Goal: Book appointment/travel/reservation

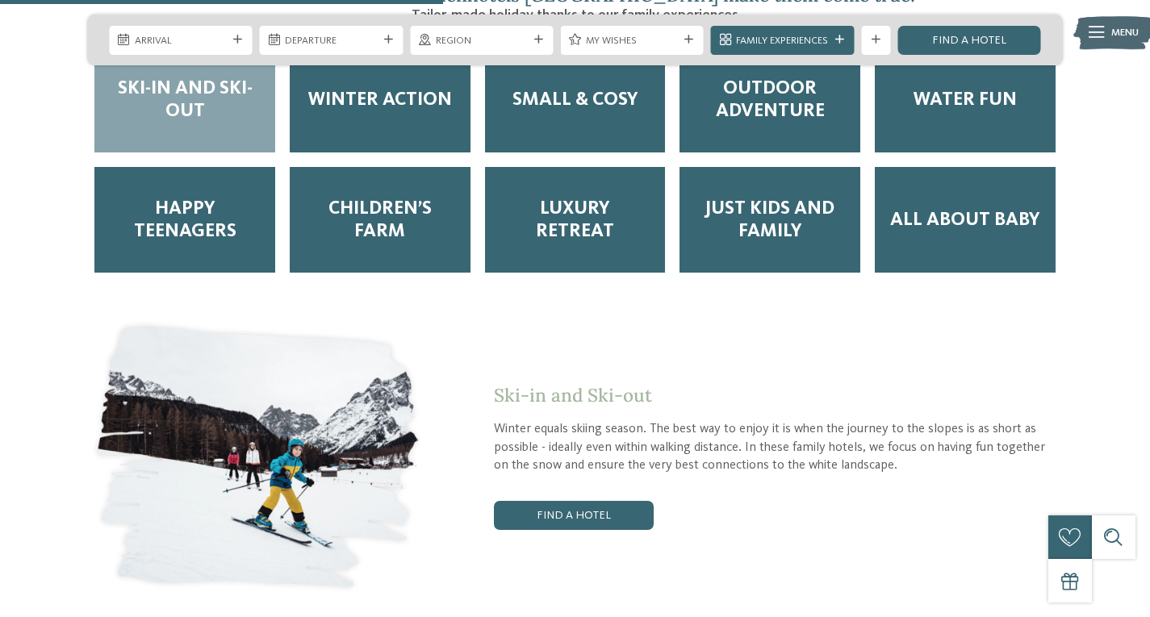
scroll to position [2543, 0]
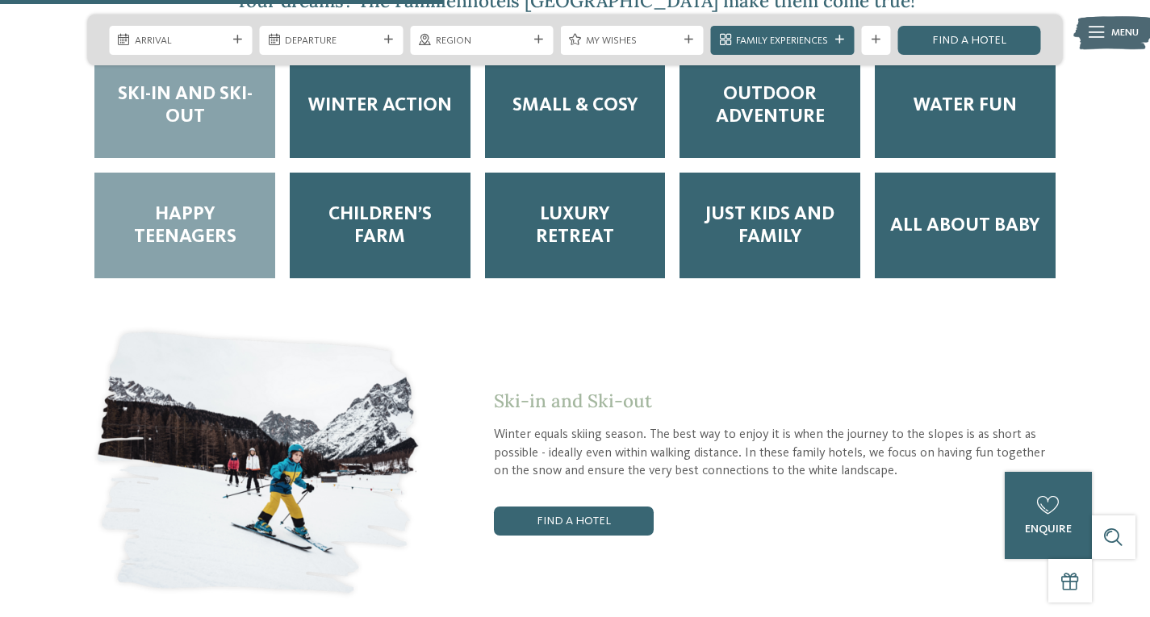
click at [199, 209] on div "Happy Teenagers" at bounding box center [184, 226] width 181 height 106
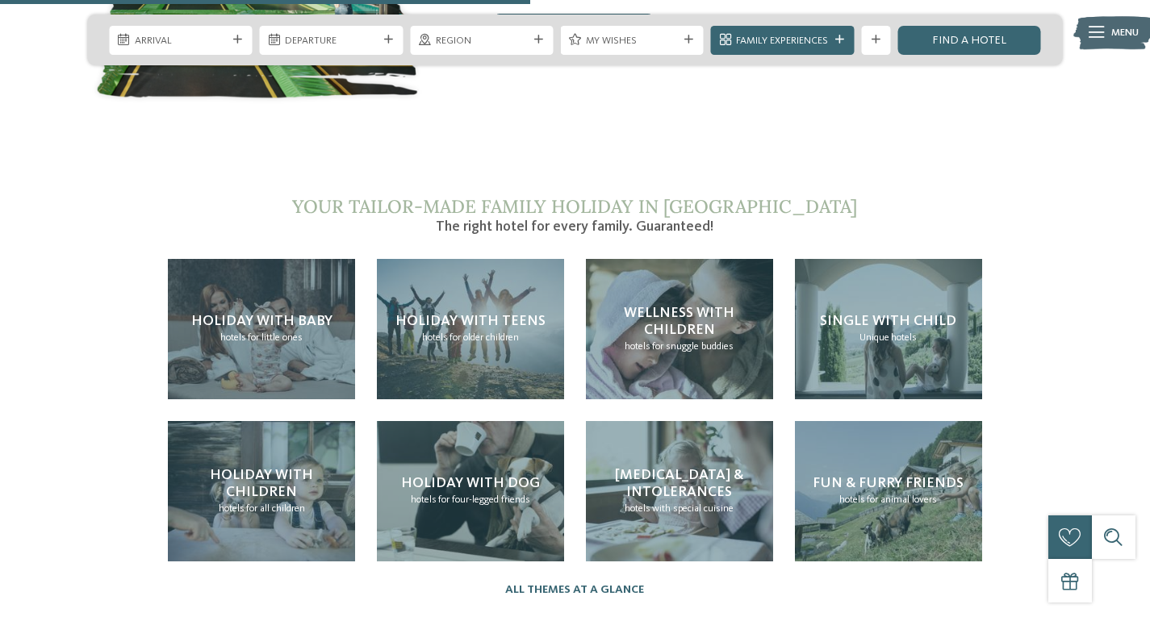
scroll to position [3078, 0]
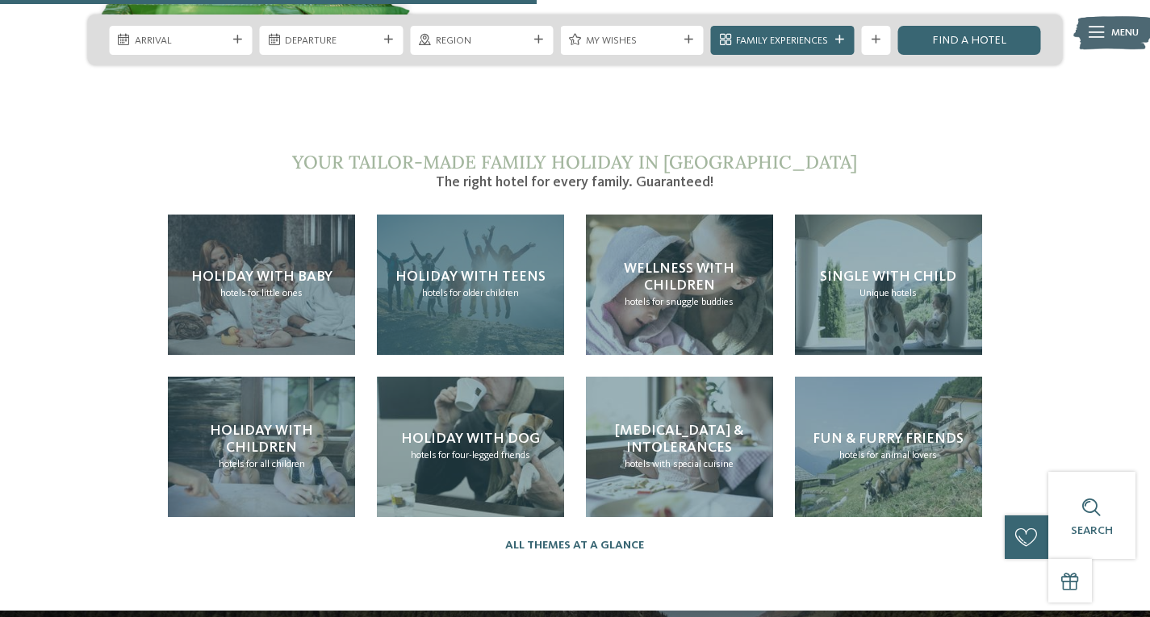
click at [483, 215] on div "Holiday with teens hotels for older children" at bounding box center [470, 285] width 187 height 140
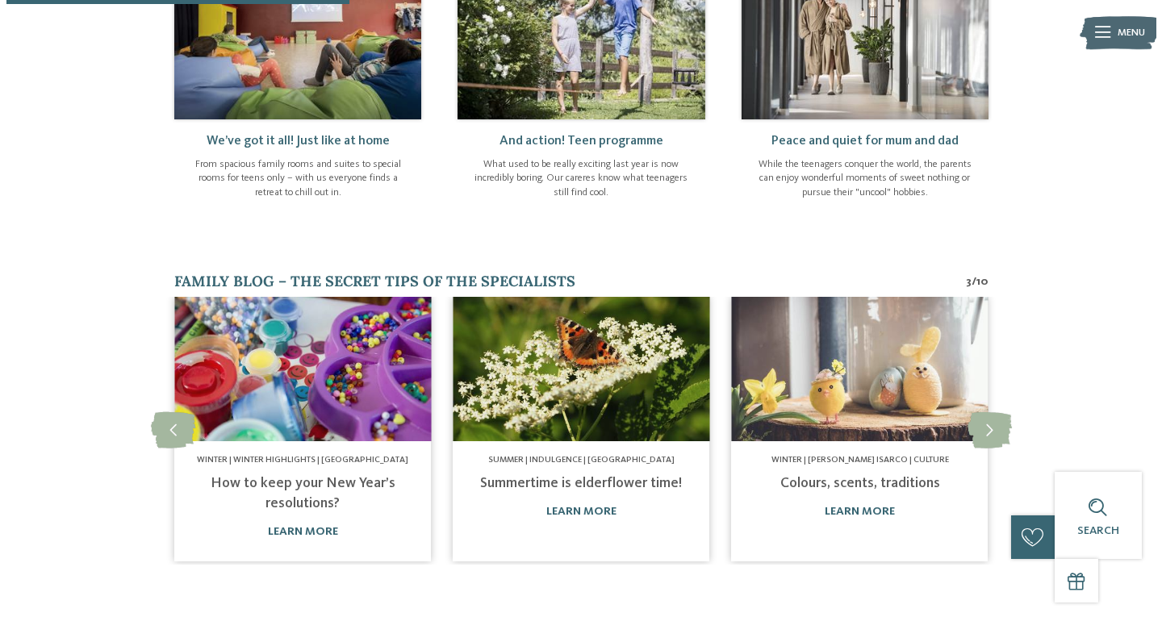
scroll to position [724, 0]
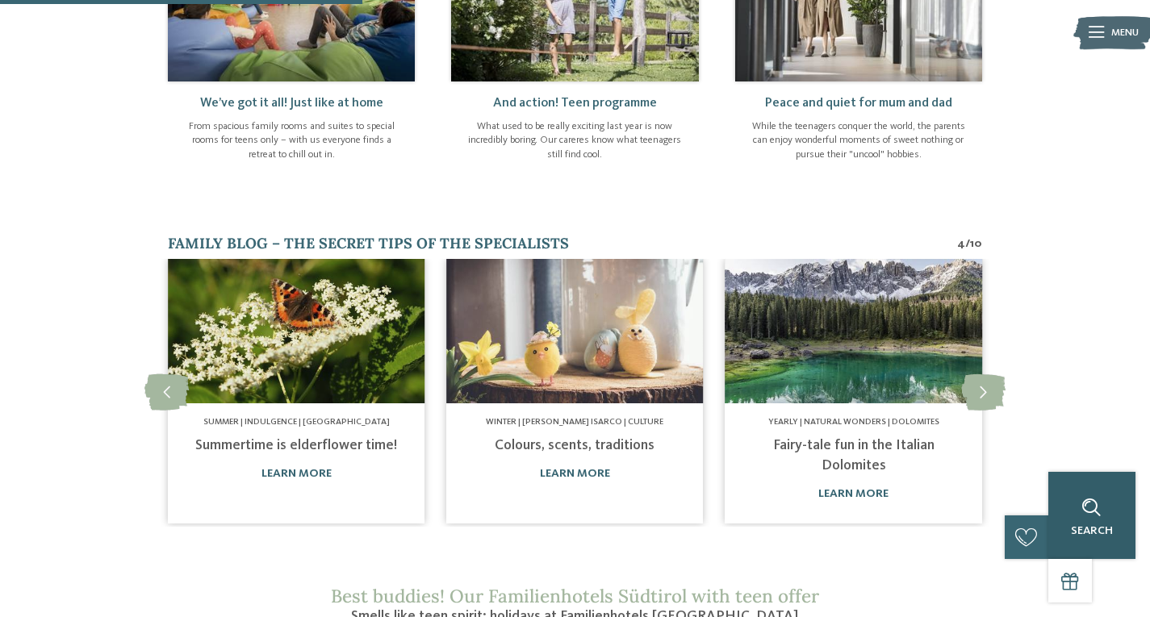
click at [1109, 501] on div "Search" at bounding box center [1091, 515] width 87 height 87
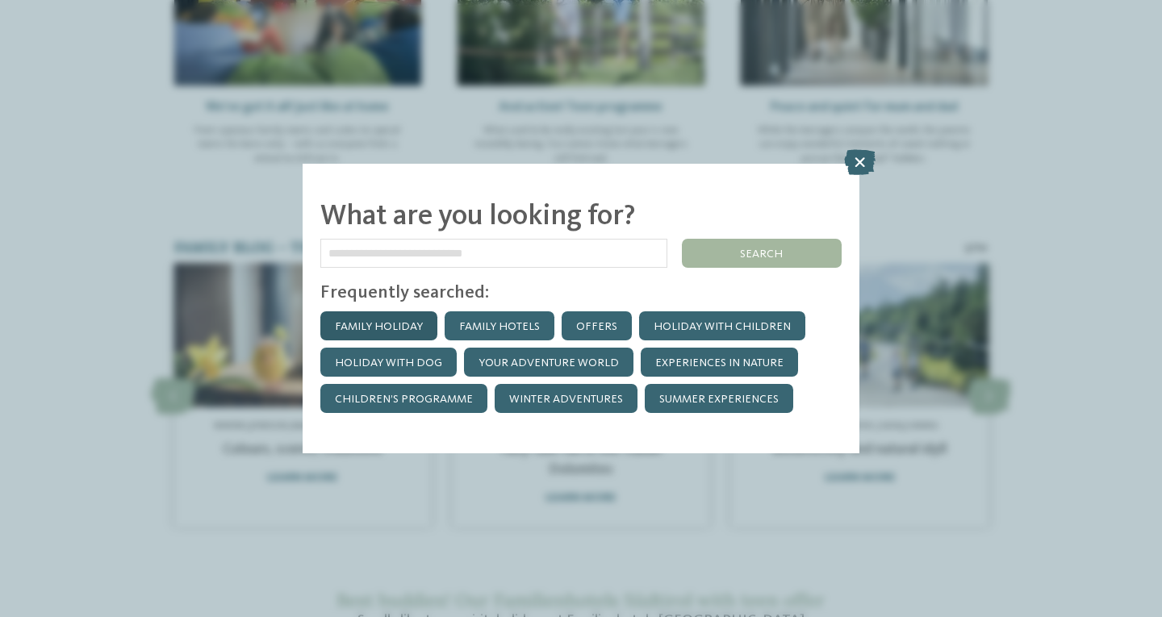
click at [382, 328] on link "Family holiday" at bounding box center [378, 325] width 117 height 29
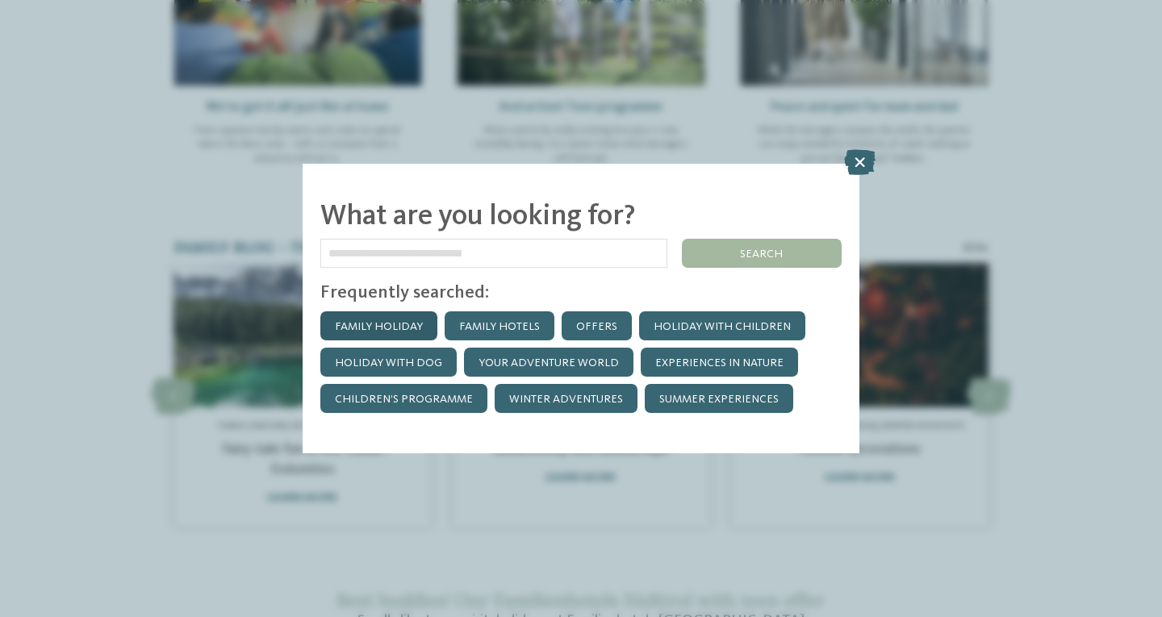
click at [421, 321] on link "Family holiday" at bounding box center [378, 325] width 117 height 29
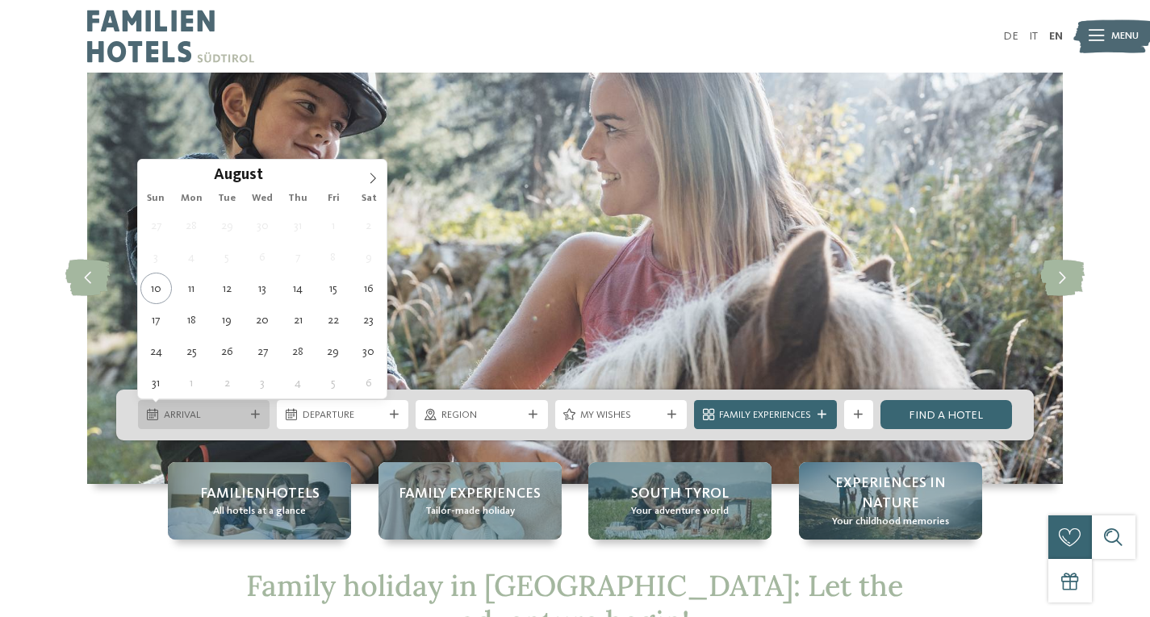
click at [258, 412] on icon at bounding box center [255, 415] width 9 height 9
click at [374, 177] on icon at bounding box center [373, 178] width 6 height 10
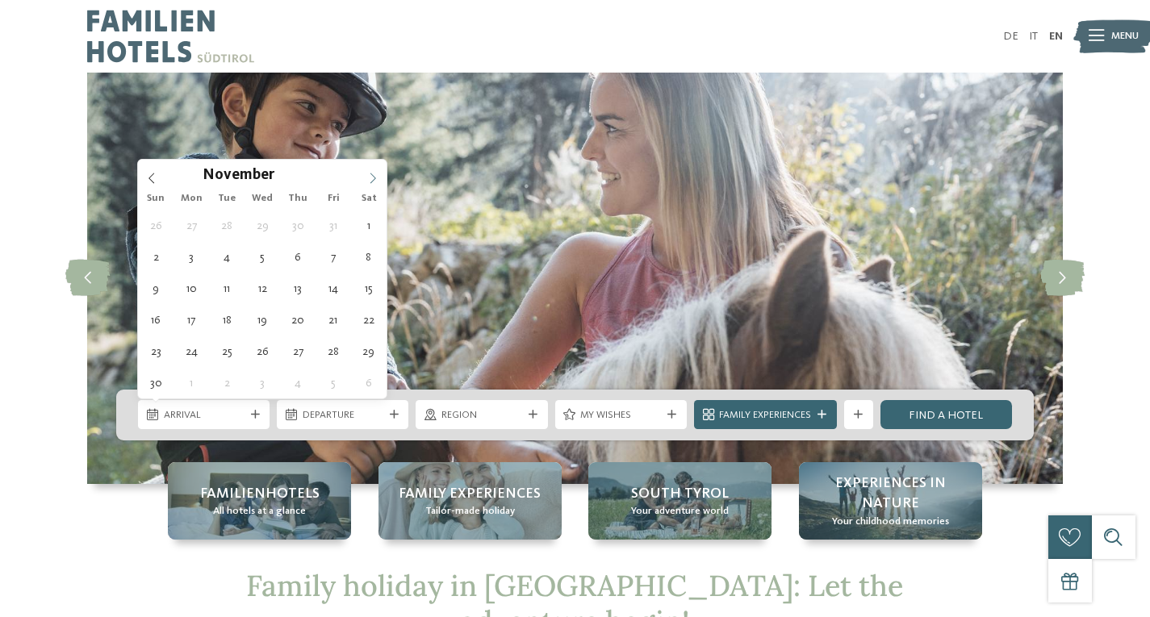
type input "****"
click at [374, 177] on icon at bounding box center [373, 178] width 6 height 10
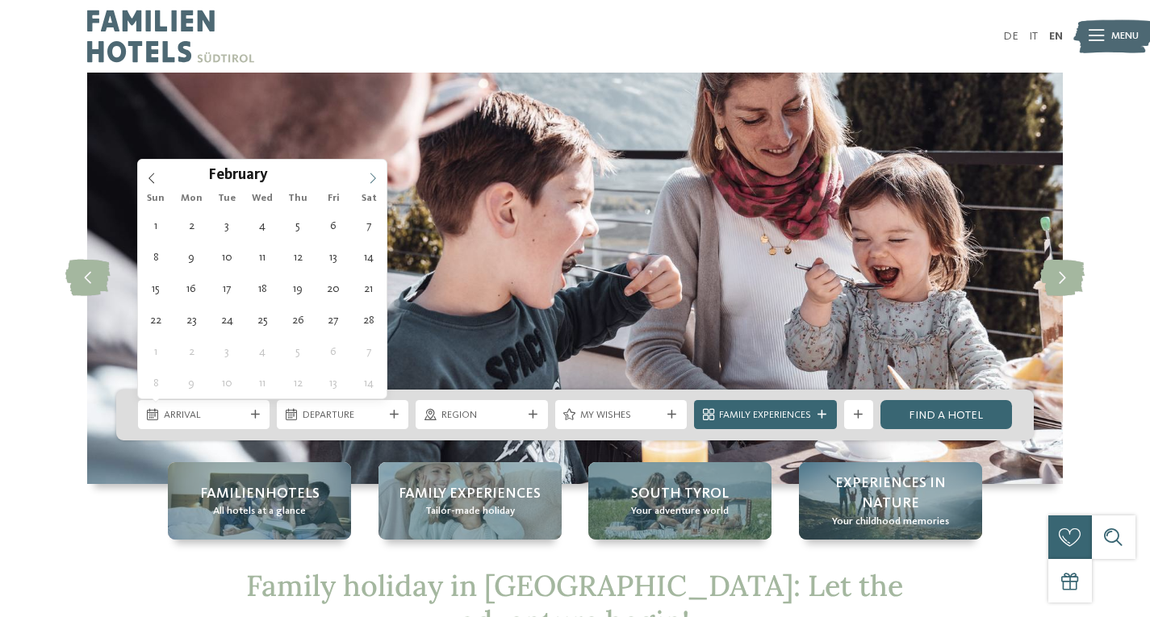
click at [374, 177] on icon at bounding box center [373, 178] width 6 height 10
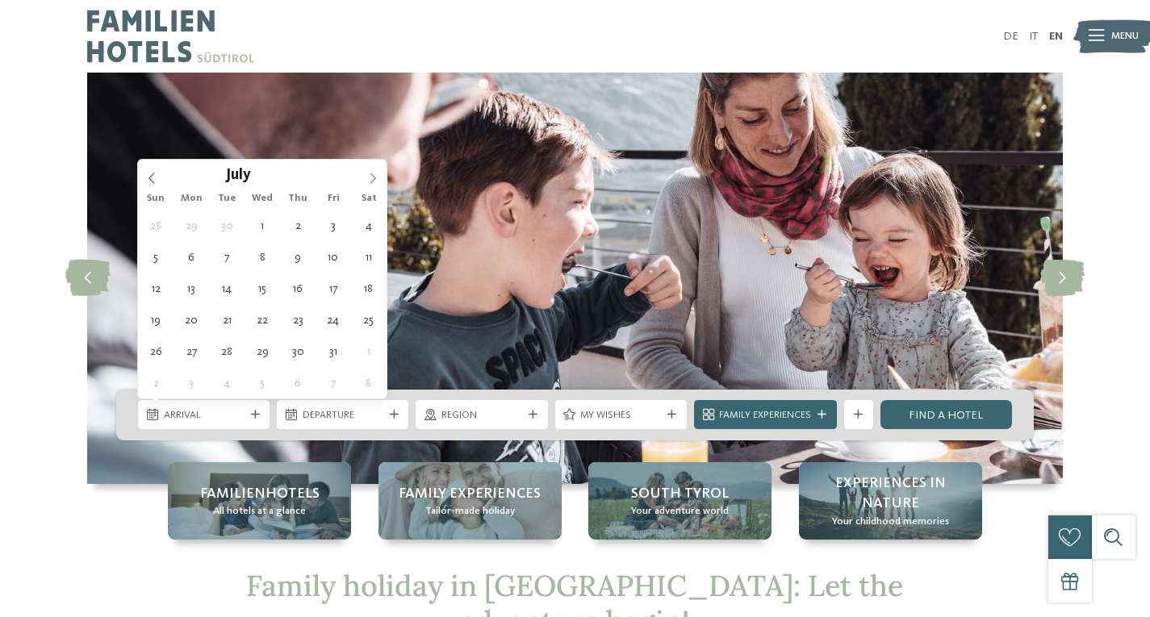
click at [374, 177] on icon at bounding box center [373, 178] width 6 height 10
click at [153, 173] on icon at bounding box center [151, 178] width 11 height 11
type div "[DATE]"
type input "****"
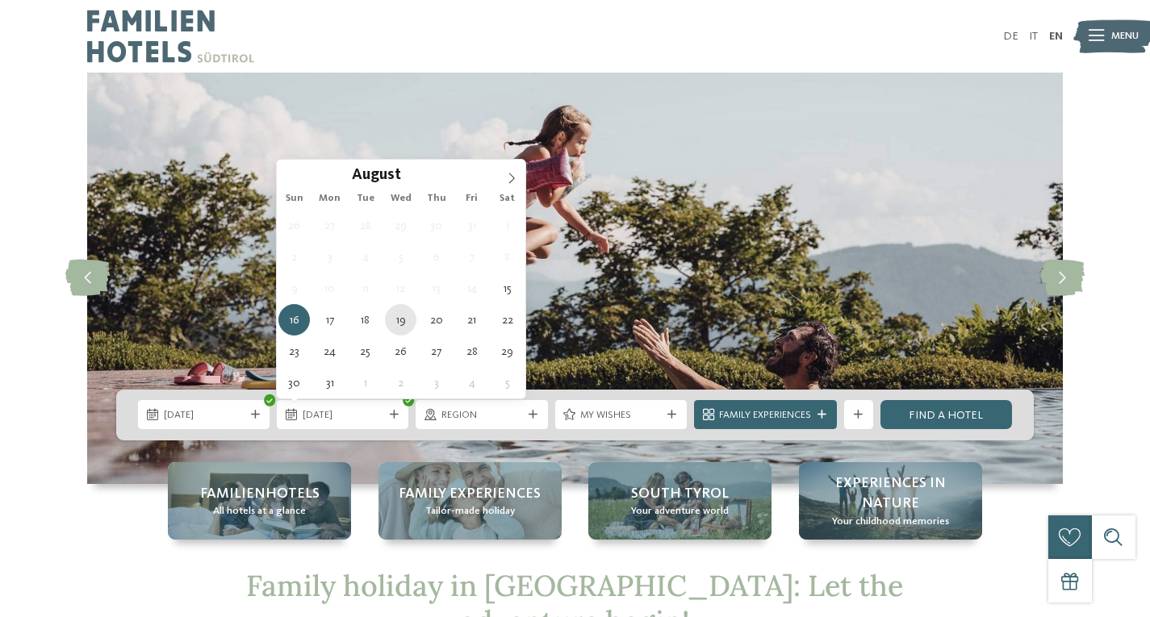
type div "[DATE]"
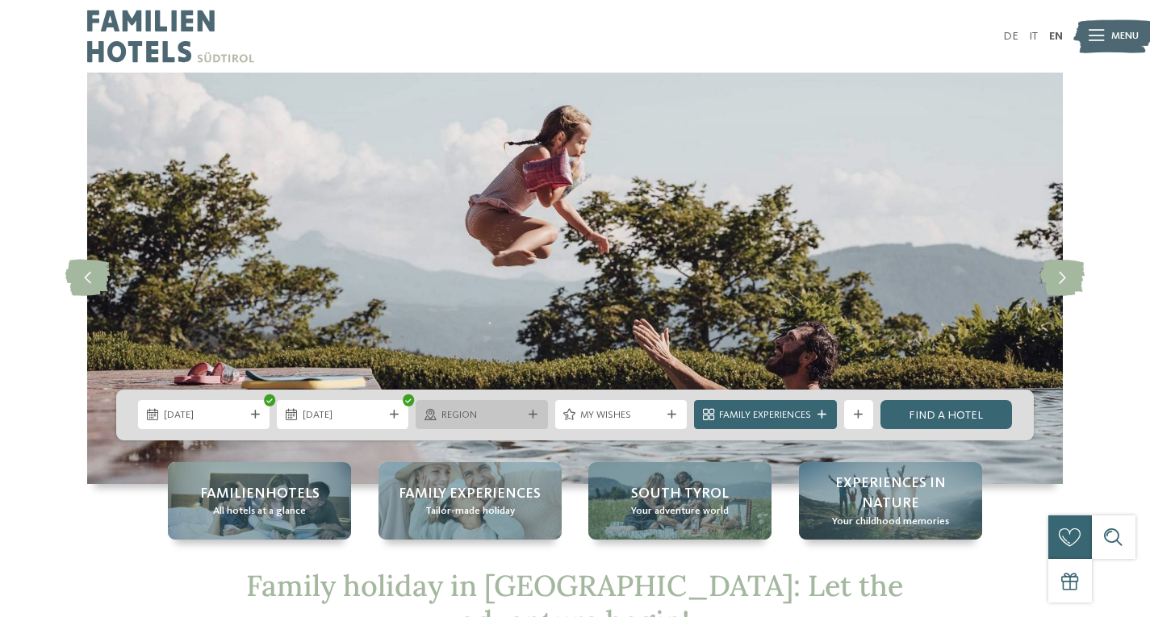
click at [508, 411] on span "Region" at bounding box center [481, 415] width 81 height 15
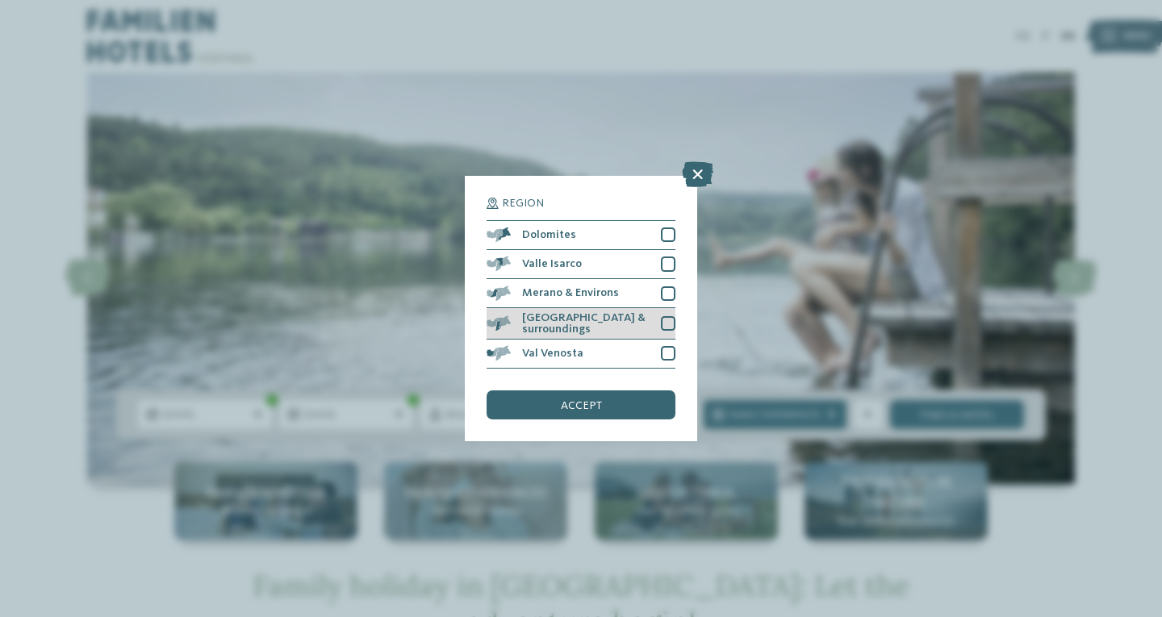
click at [666, 321] on div at bounding box center [668, 323] width 15 height 15
click at [618, 403] on div "accept" at bounding box center [581, 405] width 189 height 29
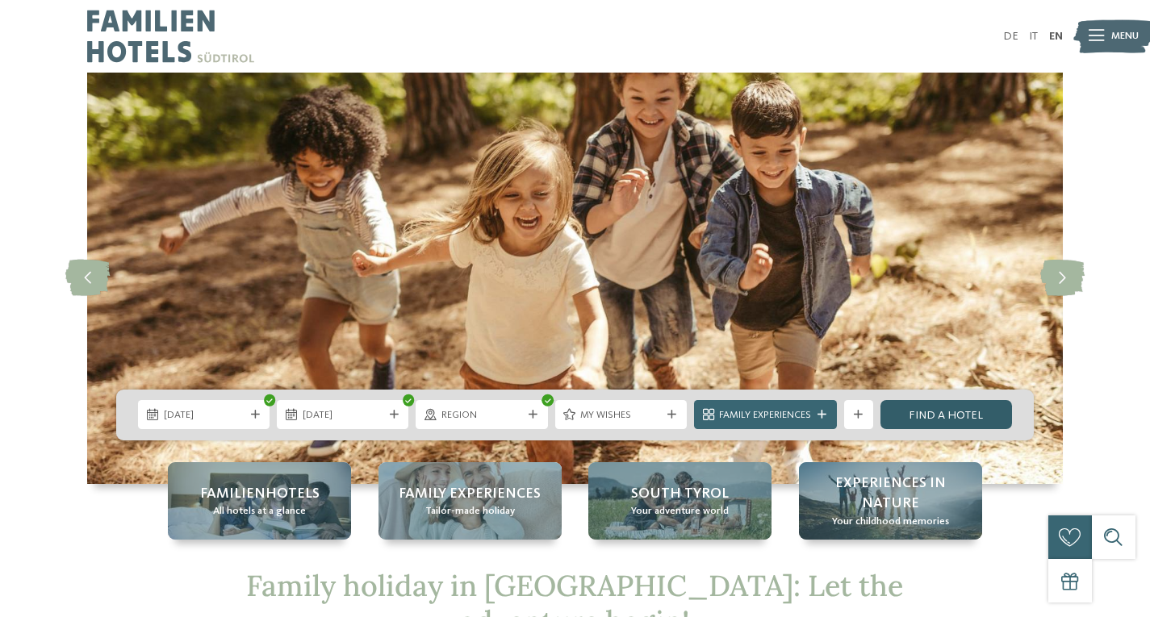
click at [936, 416] on link "Find a hotel" at bounding box center [946, 414] width 132 height 29
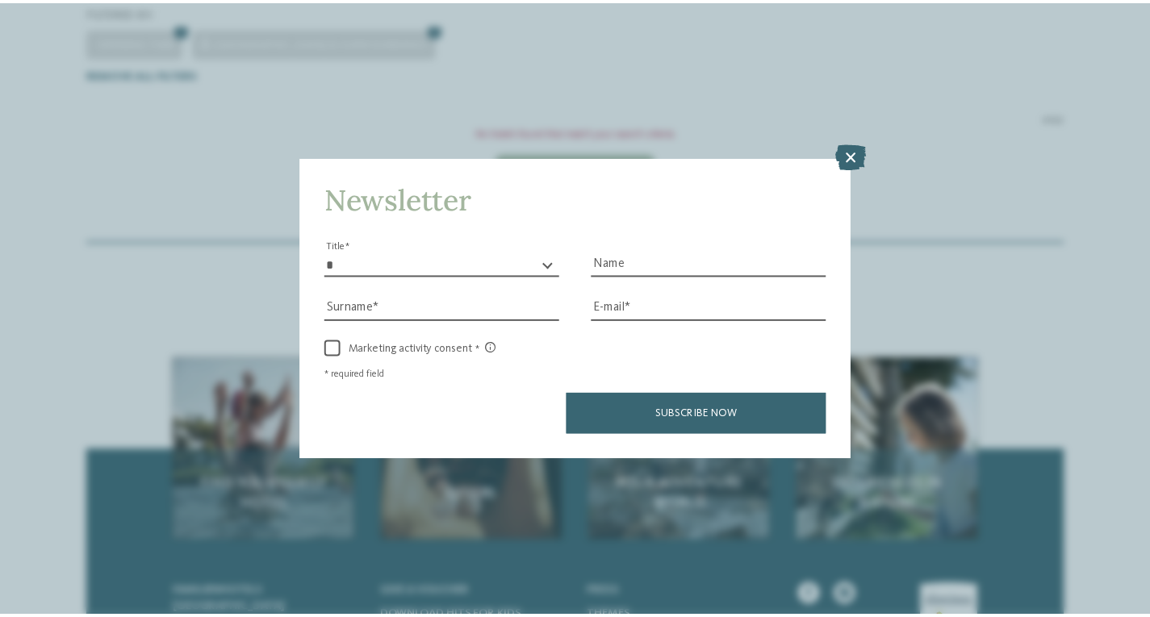
scroll to position [432, 0]
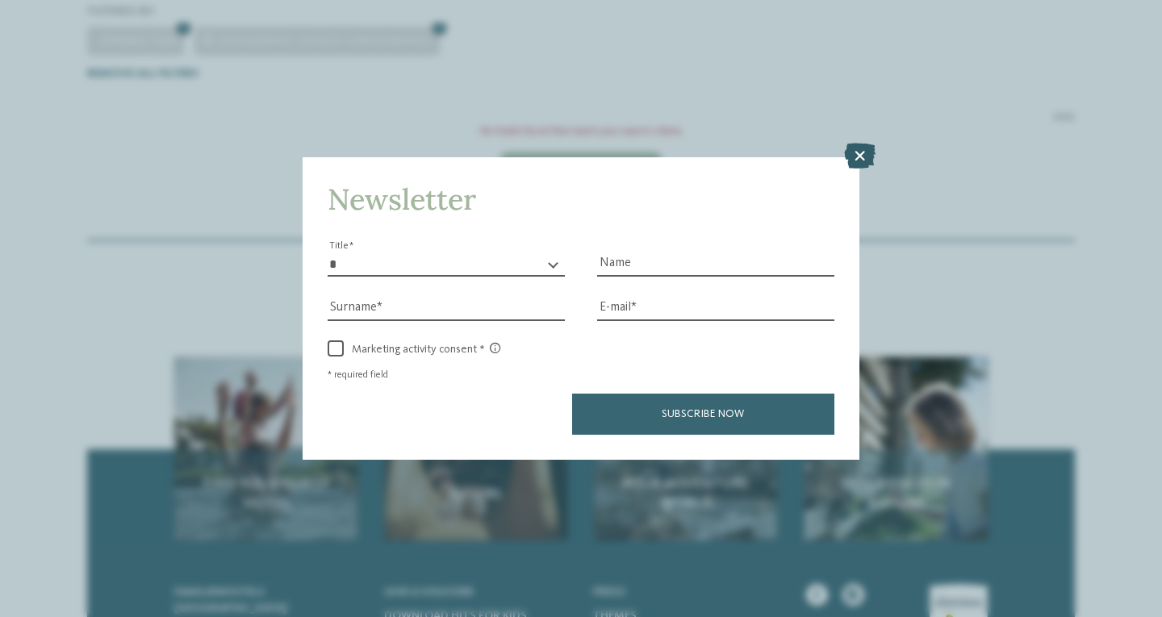
click at [850, 155] on icon at bounding box center [859, 156] width 31 height 26
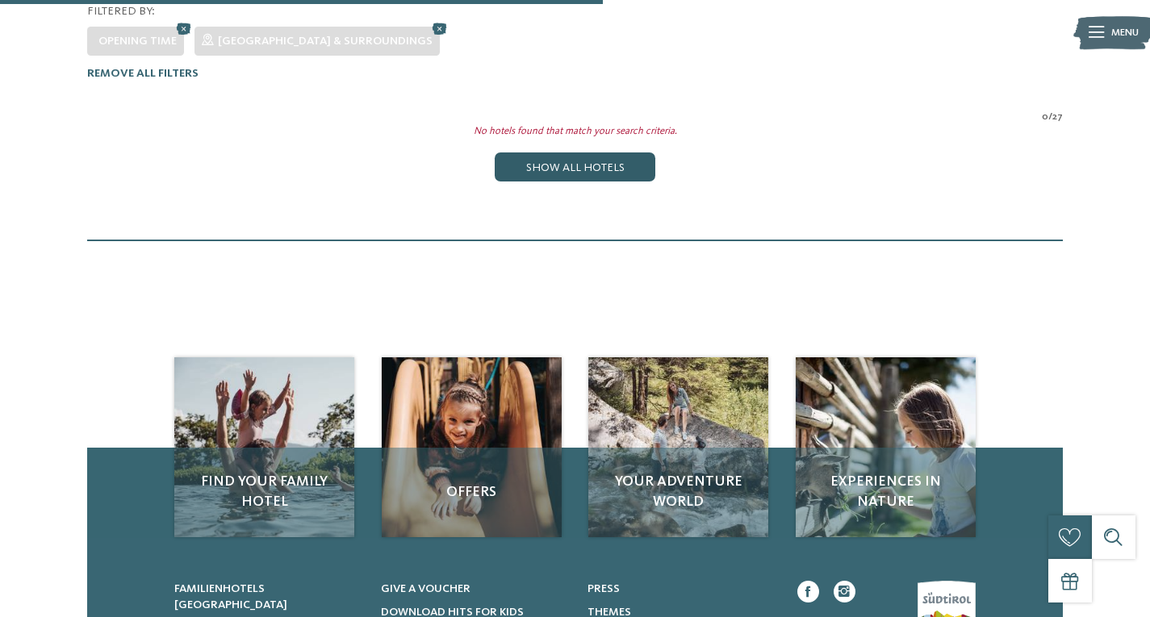
click at [623, 153] on div "Show all hotels" at bounding box center [575, 167] width 160 height 29
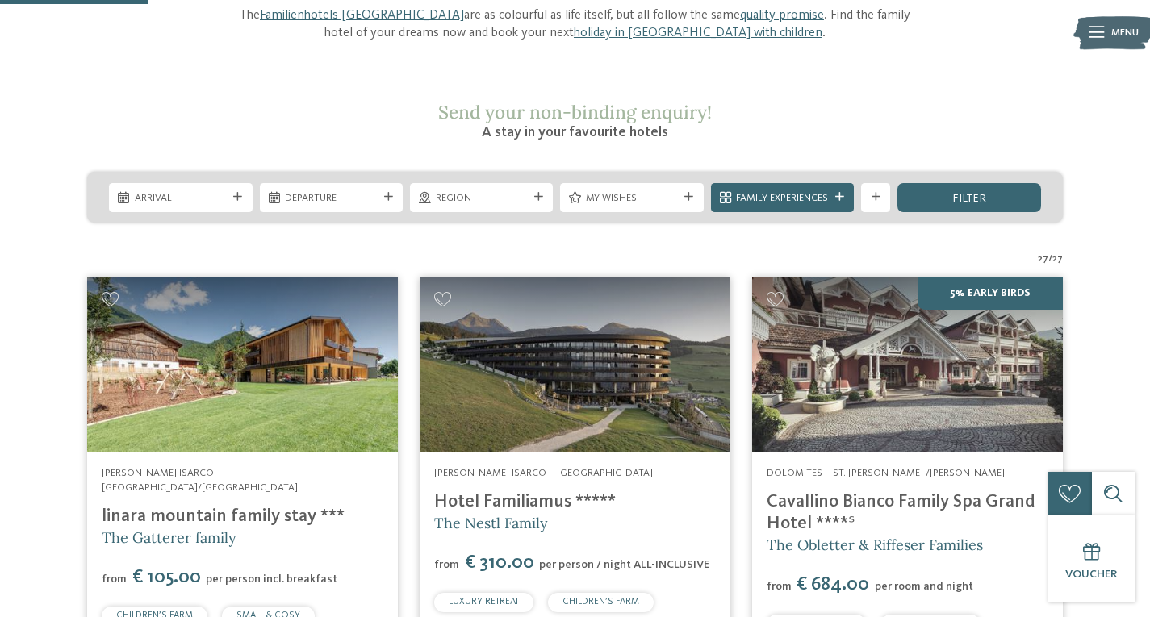
scroll to position [0, 0]
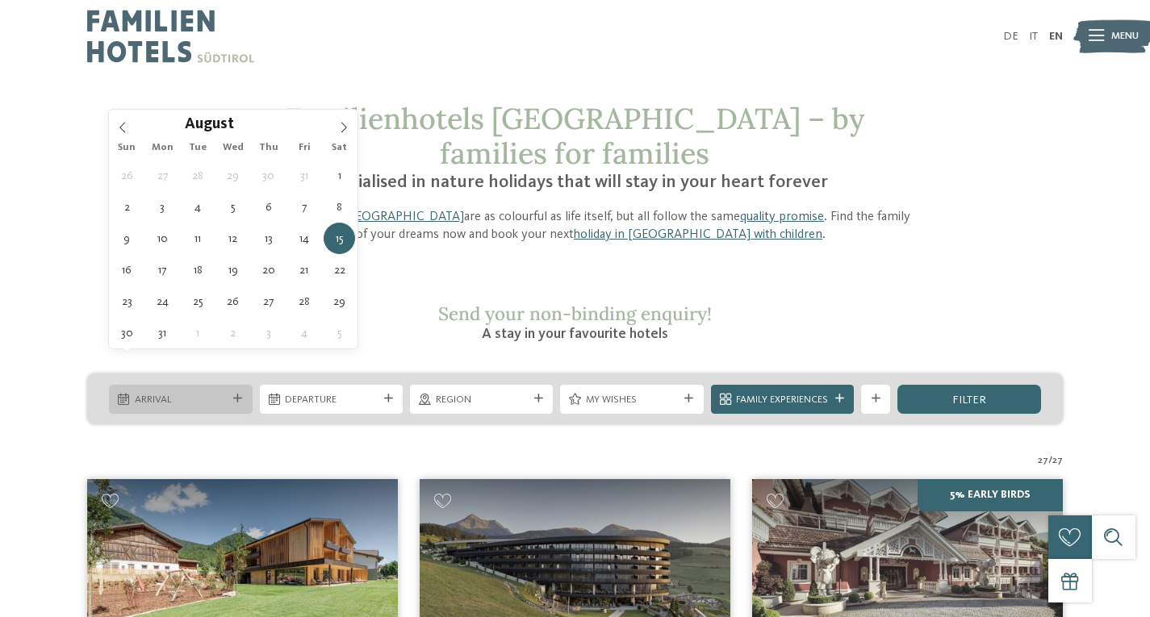
click at [203, 393] on span "Arrival" at bounding box center [181, 400] width 92 height 15
